Goal: Participate in discussion: Engage in conversation with other users on a specific topic

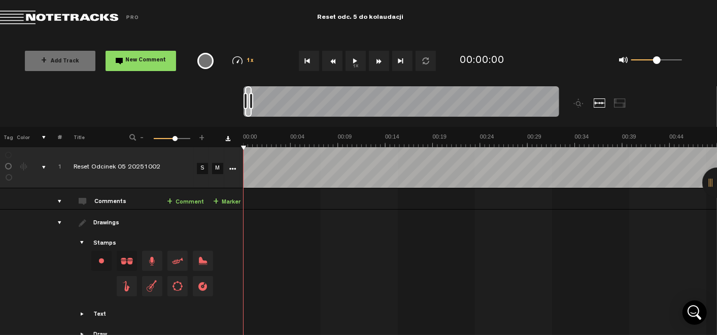
click at [352, 60] on button "1x" at bounding box center [356, 61] width 20 height 20
click at [354, 63] on button "1x" at bounding box center [356, 61] width 20 height 20
click at [351, 61] on button "1x" at bounding box center [356, 61] width 20 height 20
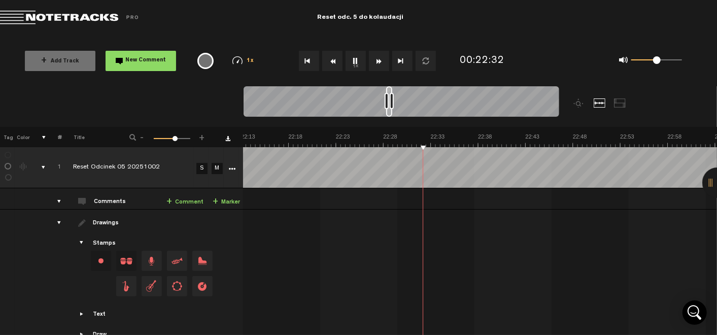
click at [359, 62] on button "1x" at bounding box center [356, 61] width 20 height 20
click at [186, 201] on link "+ Comment" at bounding box center [184, 202] width 37 height 12
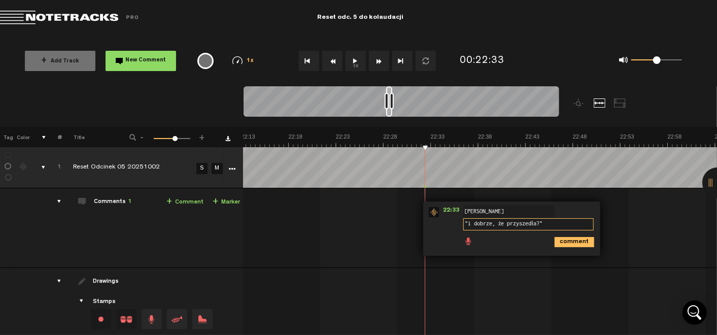
type textarea ""i dobrze, że przyszedła?""
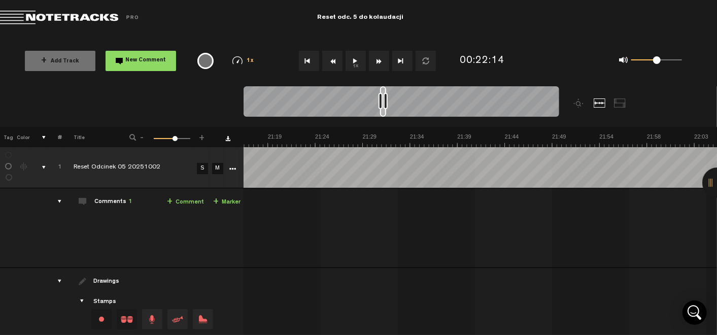
scroll to position [0, 12275]
click at [359, 67] on button "1x" at bounding box center [356, 61] width 20 height 20
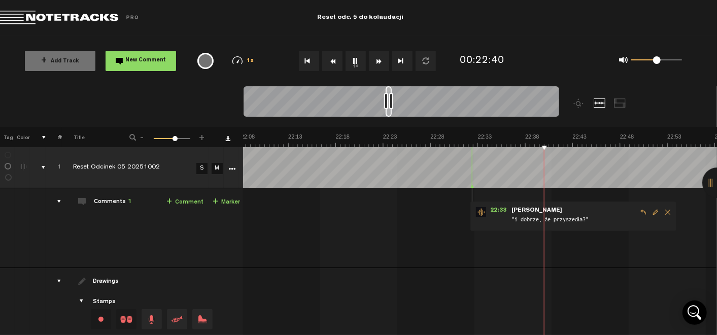
scroll to position [0, 12654]
click at [662, 212] on span "Delete comment" at bounding box center [668, 212] width 12 height 7
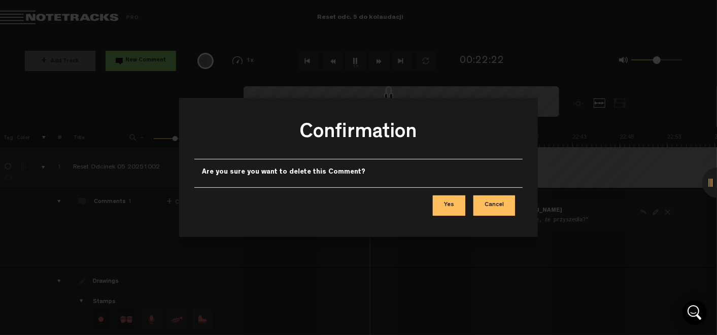
click at [449, 201] on button "Yes" at bounding box center [449, 205] width 32 height 20
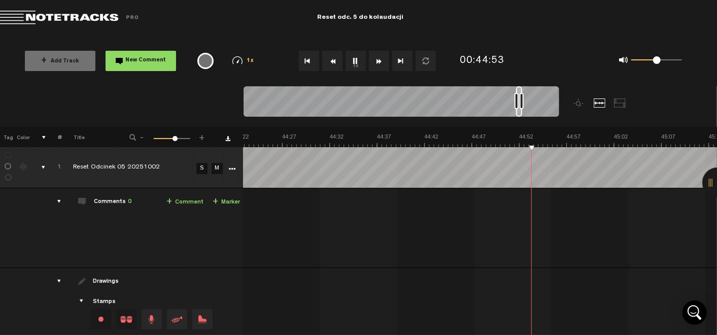
scroll to position [0, 25360]
click at [361, 64] on button "1x" at bounding box center [356, 61] width 20 height 20
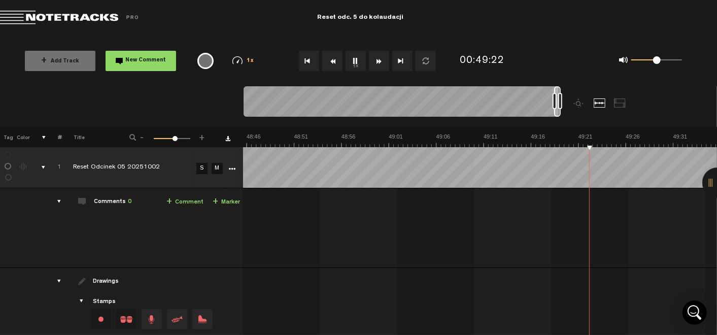
scroll to position [0, 27859]
click at [357, 61] on button "1x" at bounding box center [356, 61] width 20 height 20
click at [363, 64] on button "1x" at bounding box center [356, 61] width 20 height 20
